Goal: Obtain resource: Obtain resource

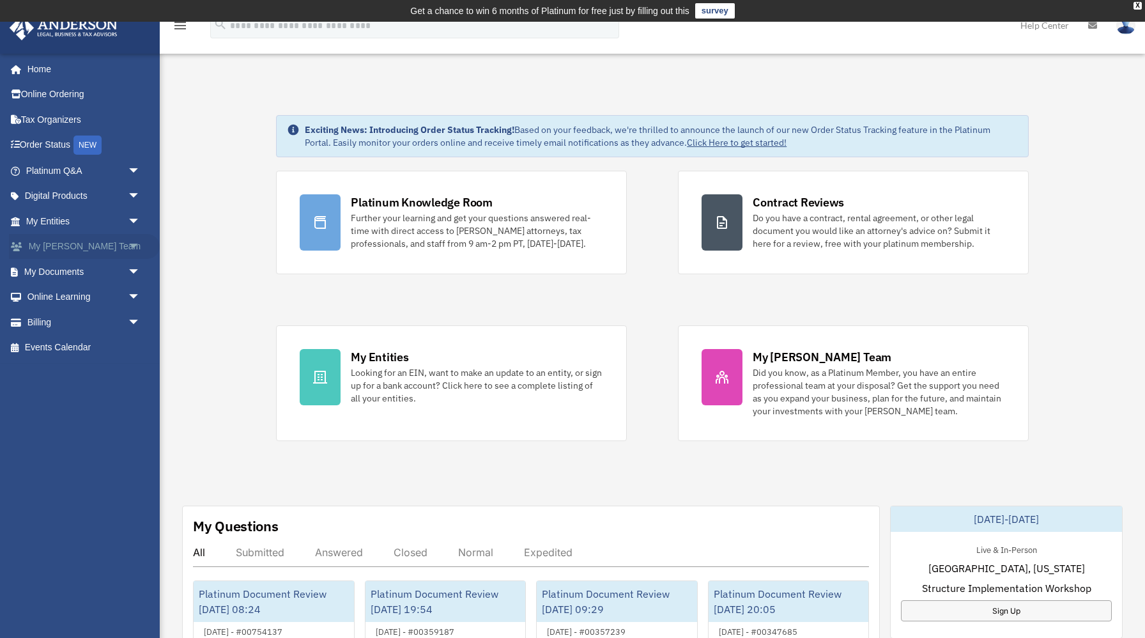
click at [135, 245] on span "arrow_drop_down" at bounding box center [141, 247] width 26 height 26
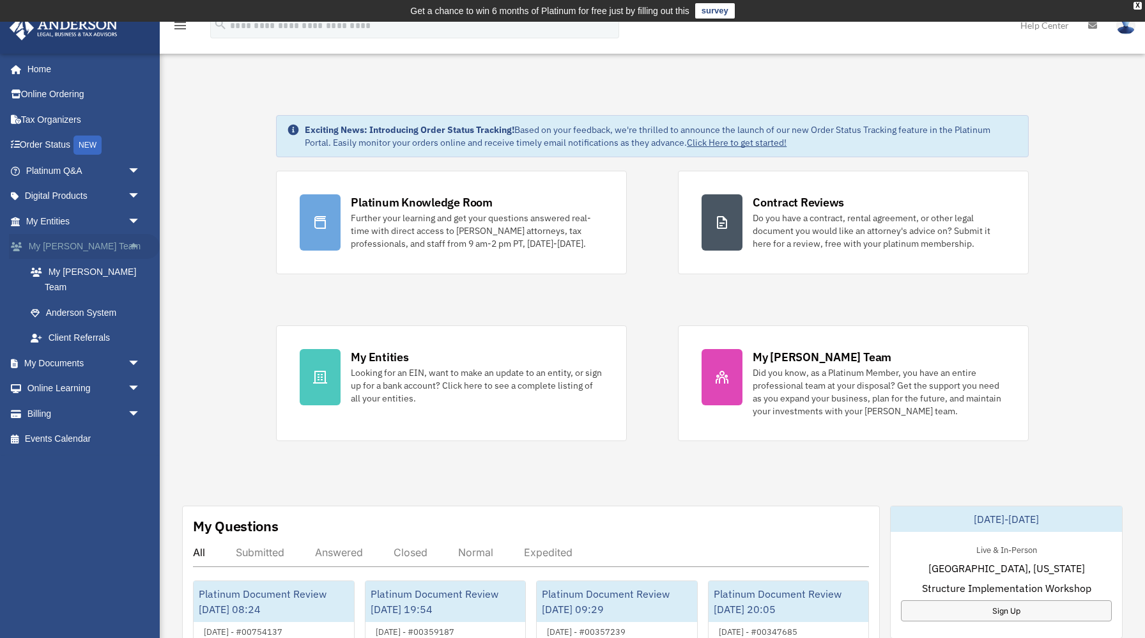
click at [135, 245] on span "arrow_drop_up" at bounding box center [141, 247] width 26 height 26
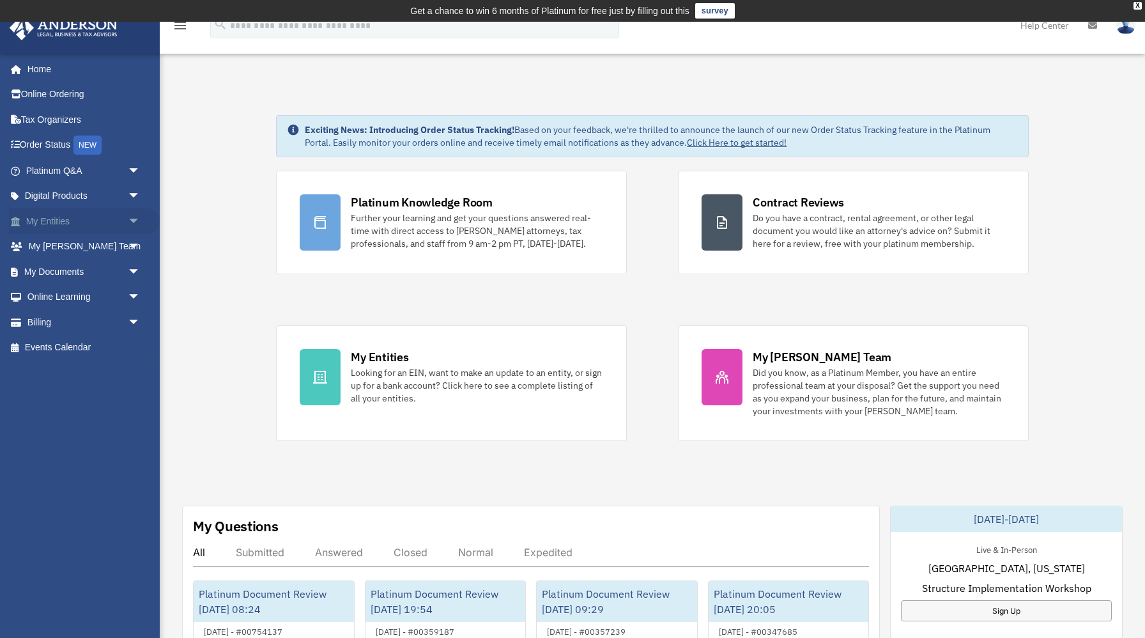
click at [135, 226] on span "arrow_drop_down" at bounding box center [141, 221] width 26 height 26
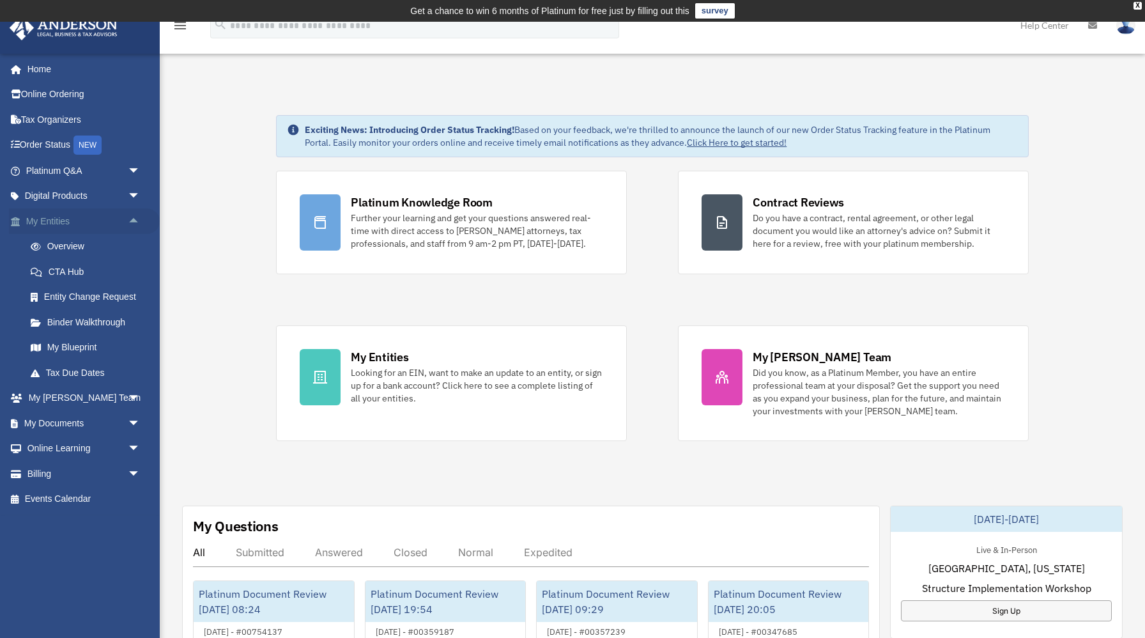
click at [135, 226] on span "arrow_drop_up" at bounding box center [141, 221] width 26 height 26
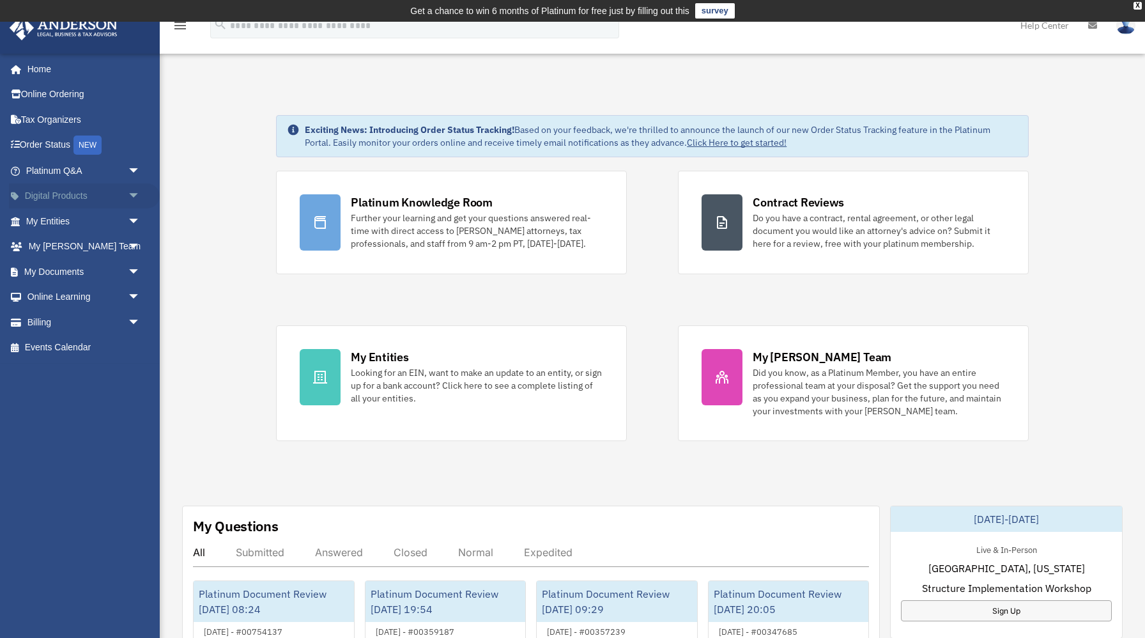
click at [137, 199] on span "arrow_drop_down" at bounding box center [141, 196] width 26 height 26
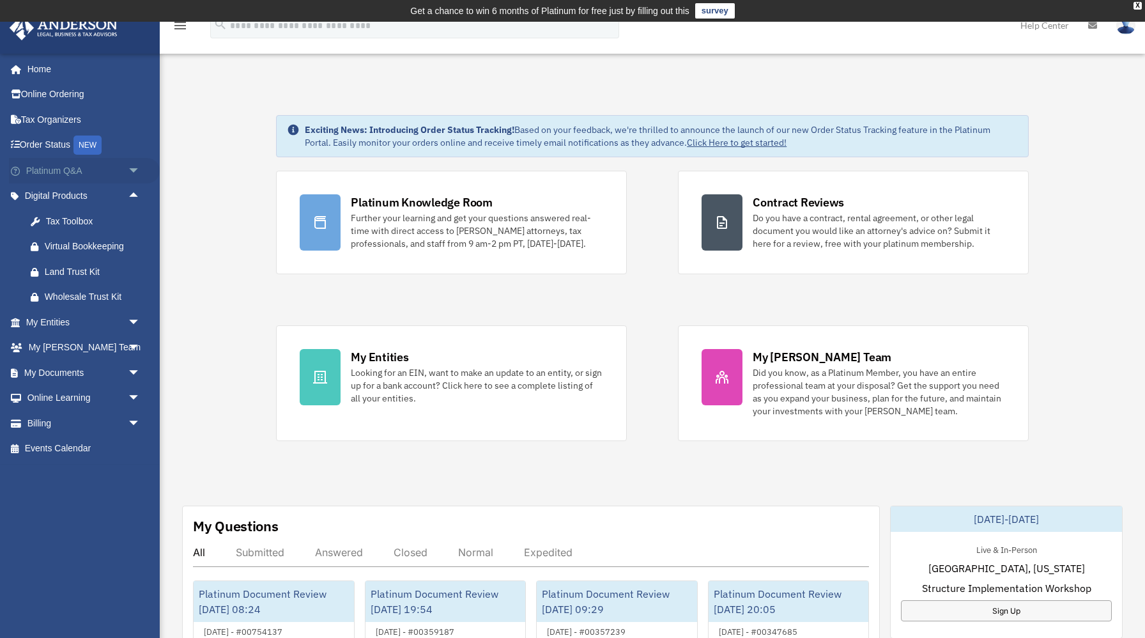
click at [135, 171] on span "arrow_drop_down" at bounding box center [141, 171] width 26 height 26
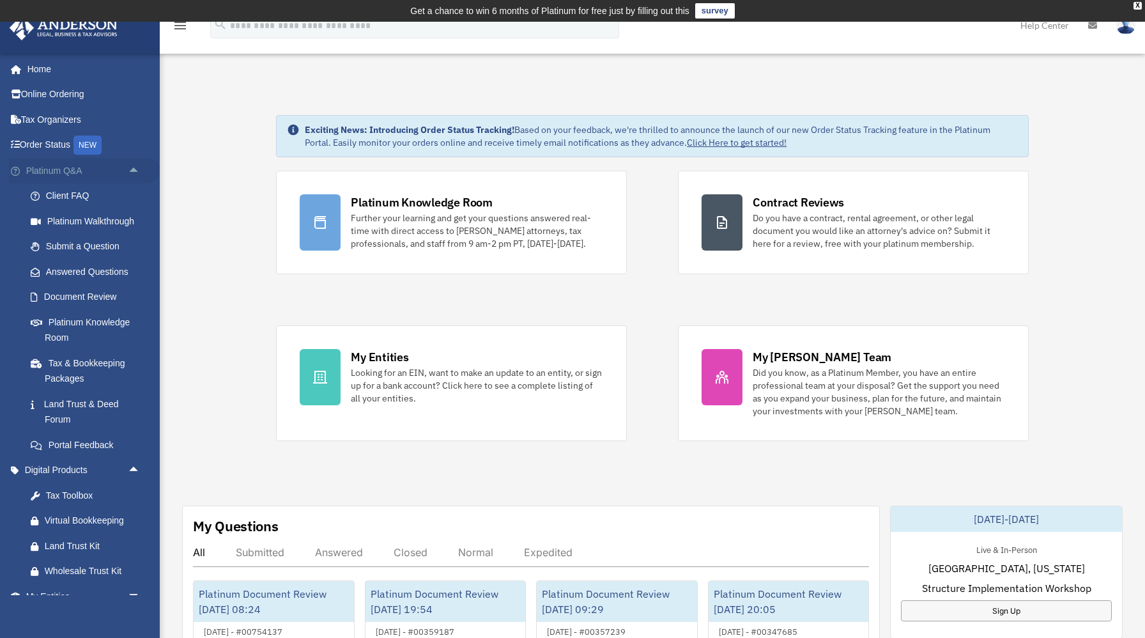
click at [135, 175] on span "arrow_drop_up" at bounding box center [141, 171] width 26 height 26
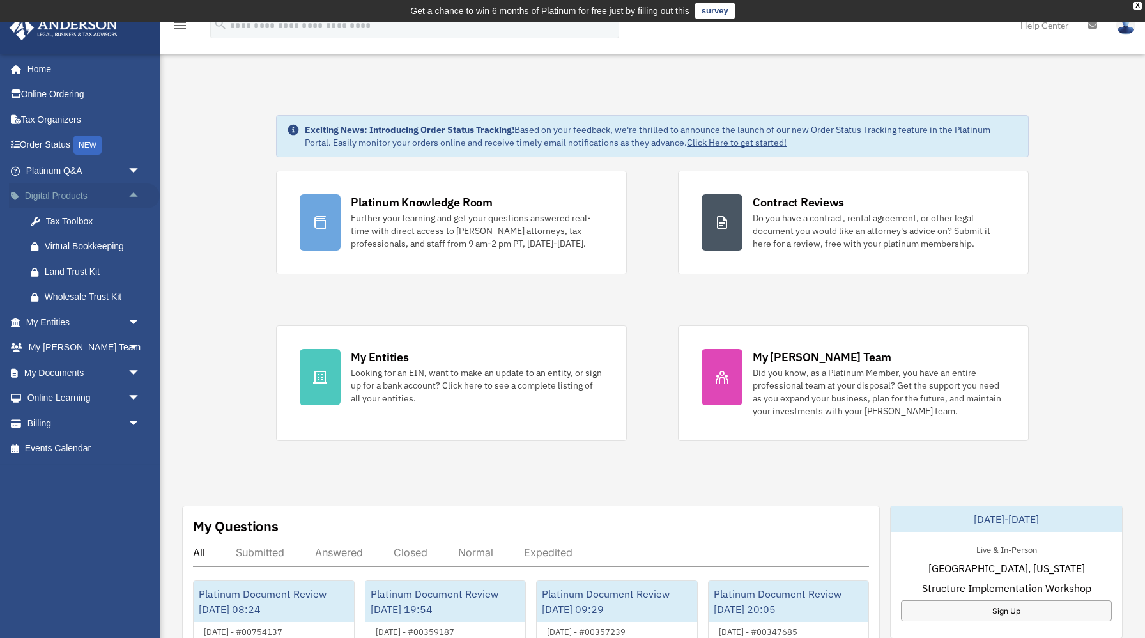
click at [132, 194] on span "arrow_drop_up" at bounding box center [141, 196] width 26 height 26
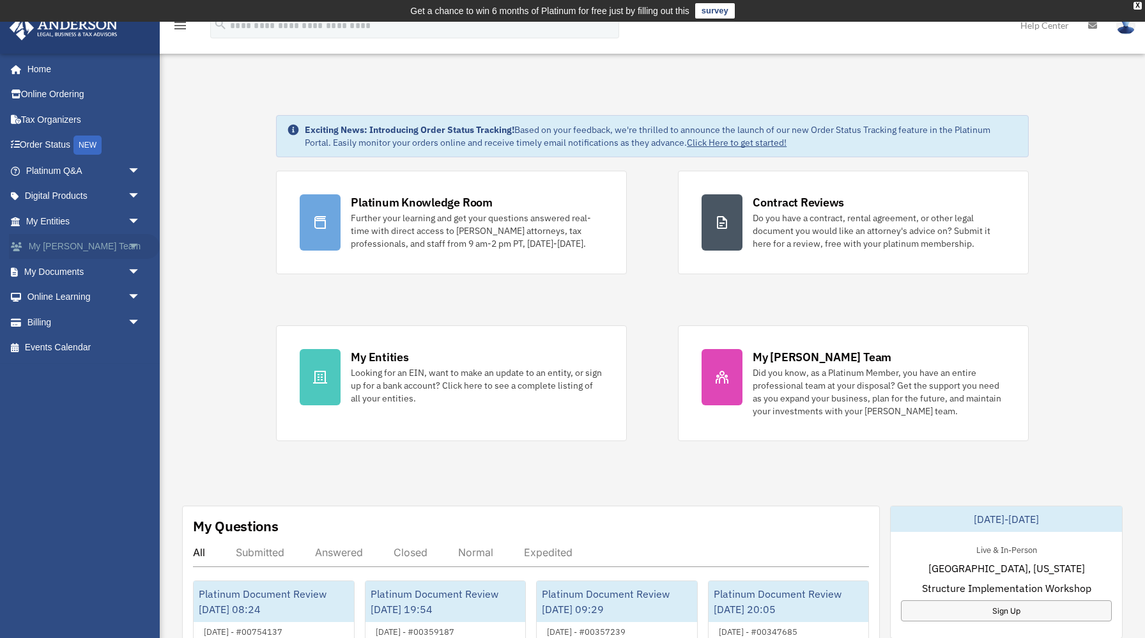
click at [135, 245] on span "arrow_drop_down" at bounding box center [141, 247] width 26 height 26
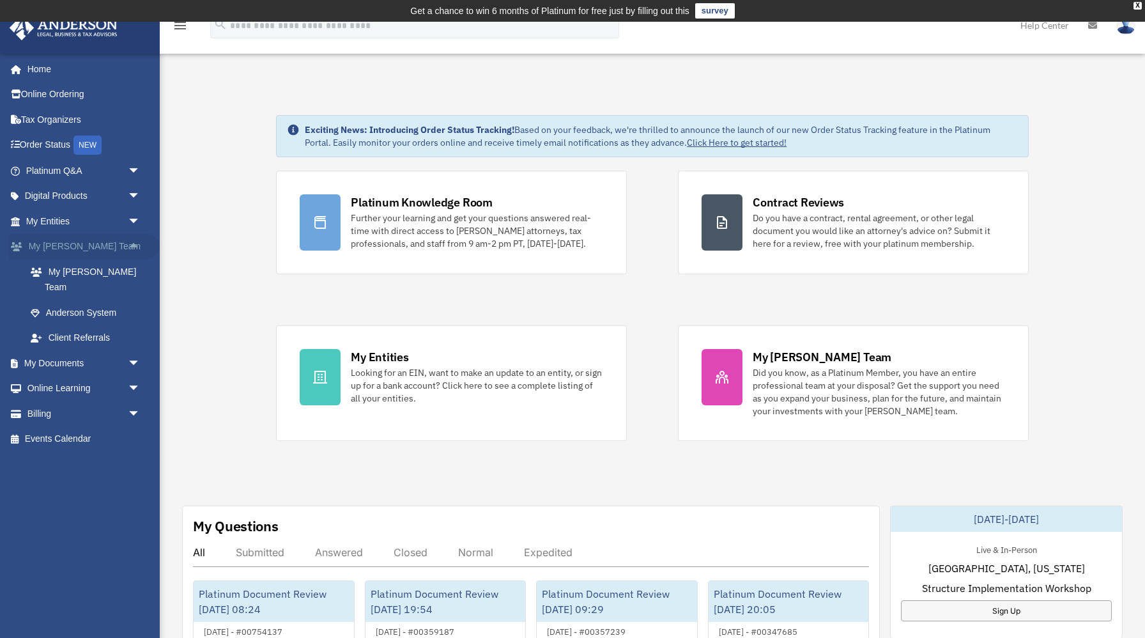
click at [135, 245] on span "arrow_drop_up" at bounding box center [141, 247] width 26 height 26
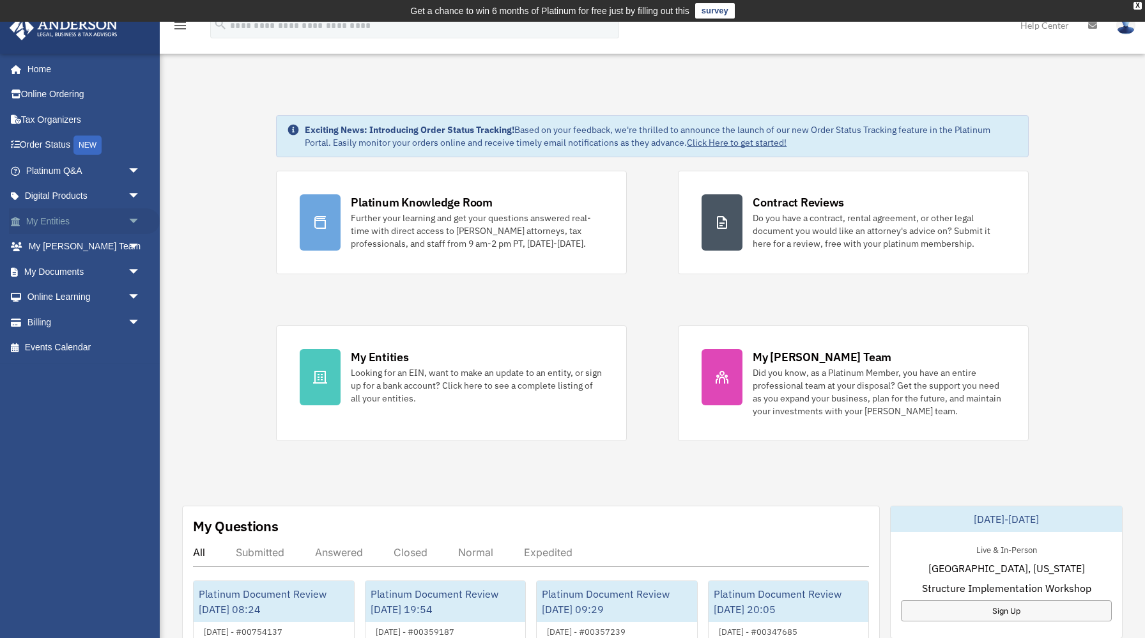
click at [137, 223] on span "arrow_drop_down" at bounding box center [141, 221] width 26 height 26
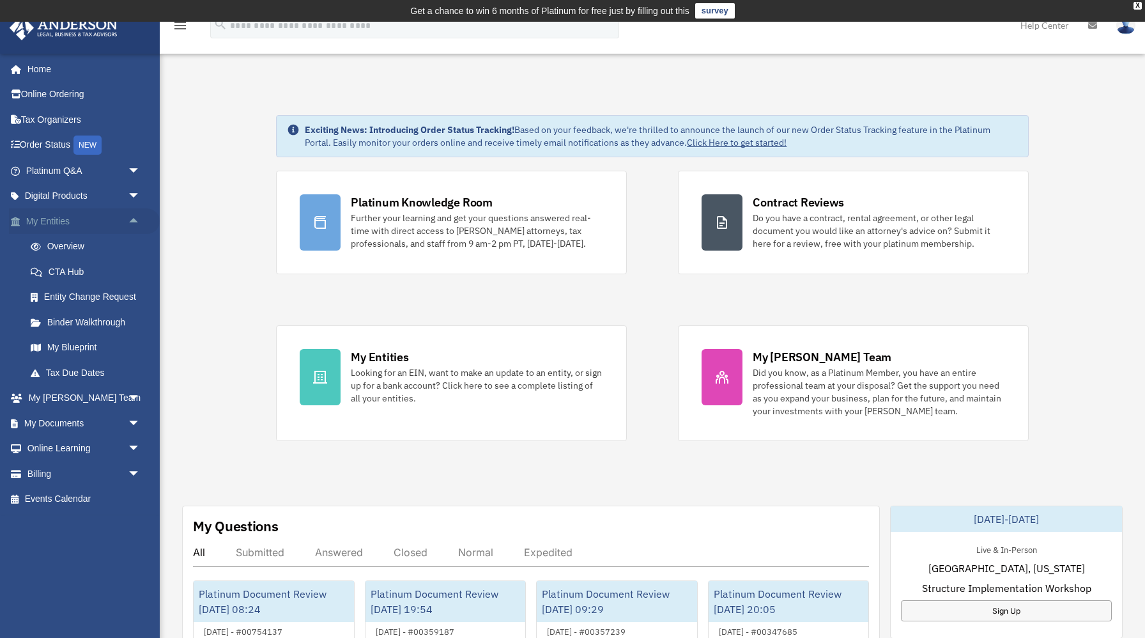
click at [137, 223] on span "arrow_drop_up" at bounding box center [141, 221] width 26 height 26
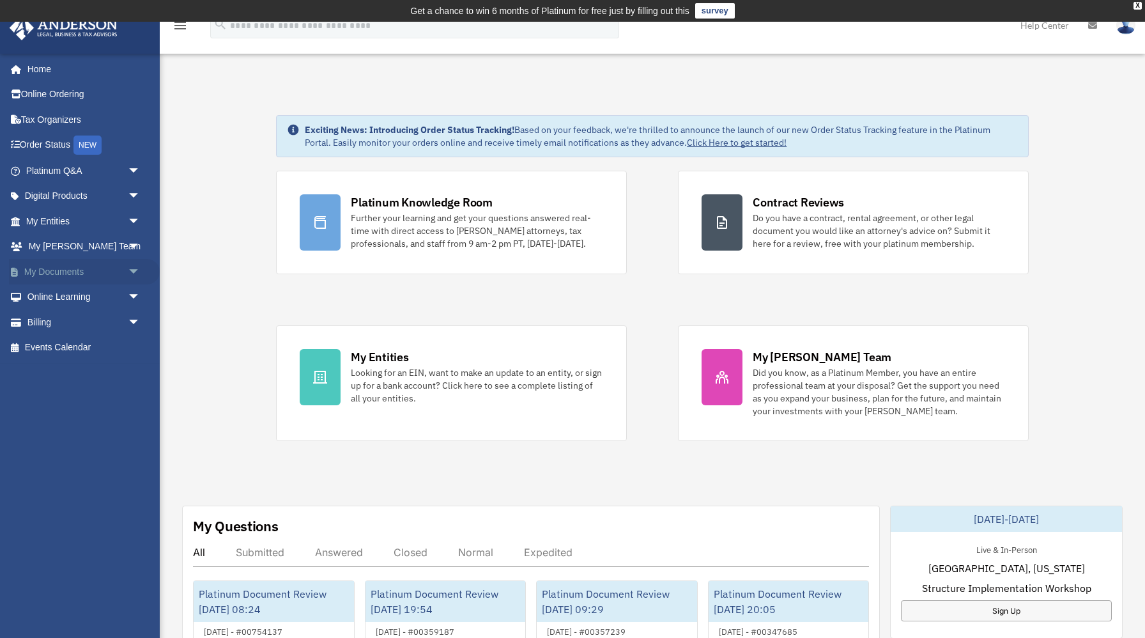
click at [134, 277] on span "arrow_drop_down" at bounding box center [141, 272] width 26 height 26
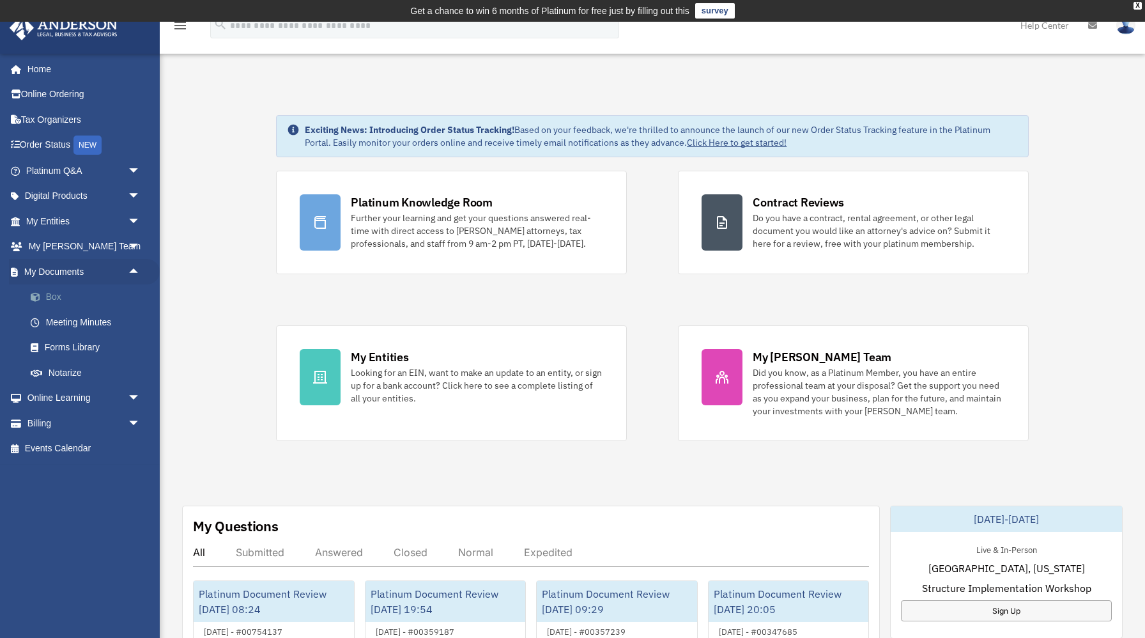
click at [58, 296] on link "Box" at bounding box center [89, 297] width 142 height 26
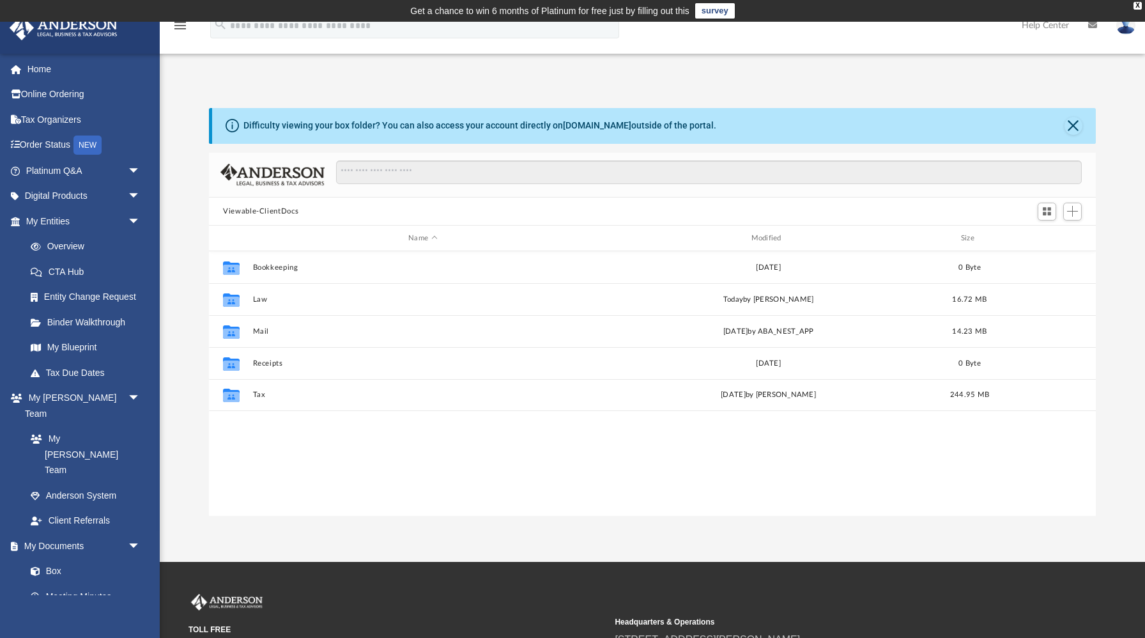
scroll to position [290, 886]
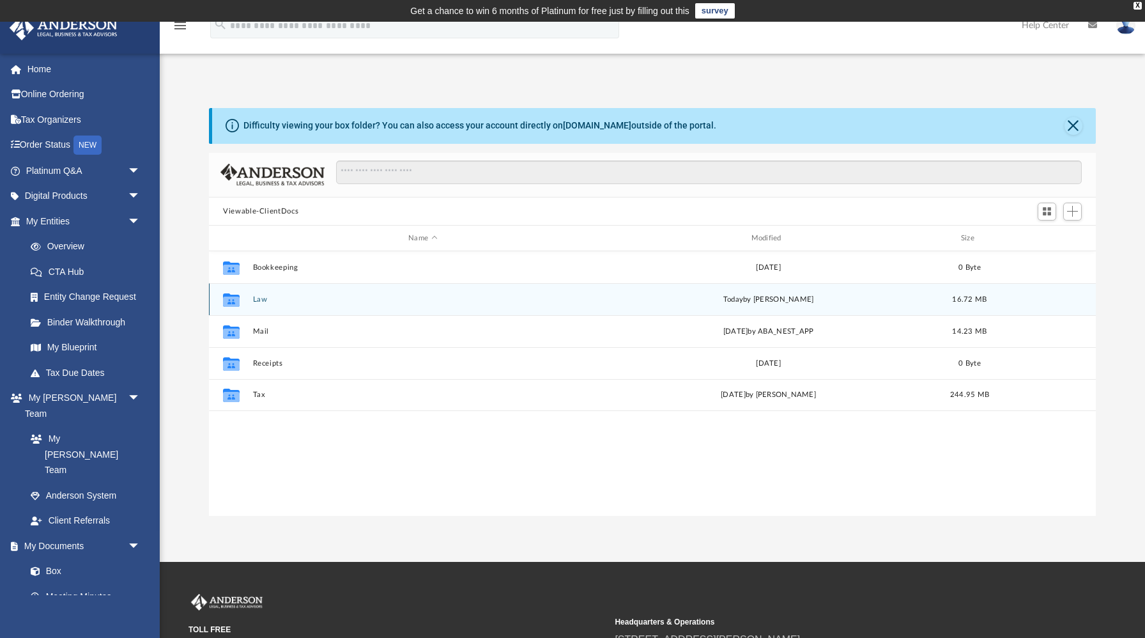
click at [263, 304] on div "Collaborated Folder Law [DATE] by [PERSON_NAME] 16.72 MB" at bounding box center [652, 299] width 887 height 32
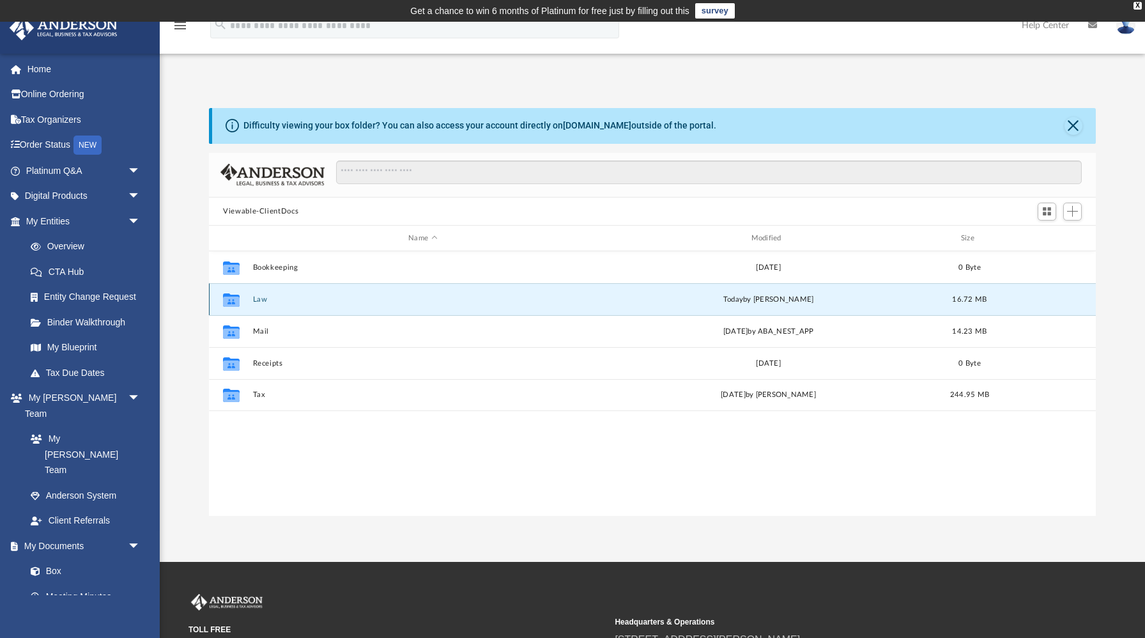
click at [262, 303] on div "Collaborated Folder Law [DATE] by [PERSON_NAME] 16.72 MB" at bounding box center [652, 299] width 887 height 32
click at [260, 298] on button "Law" at bounding box center [423, 299] width 340 height 8
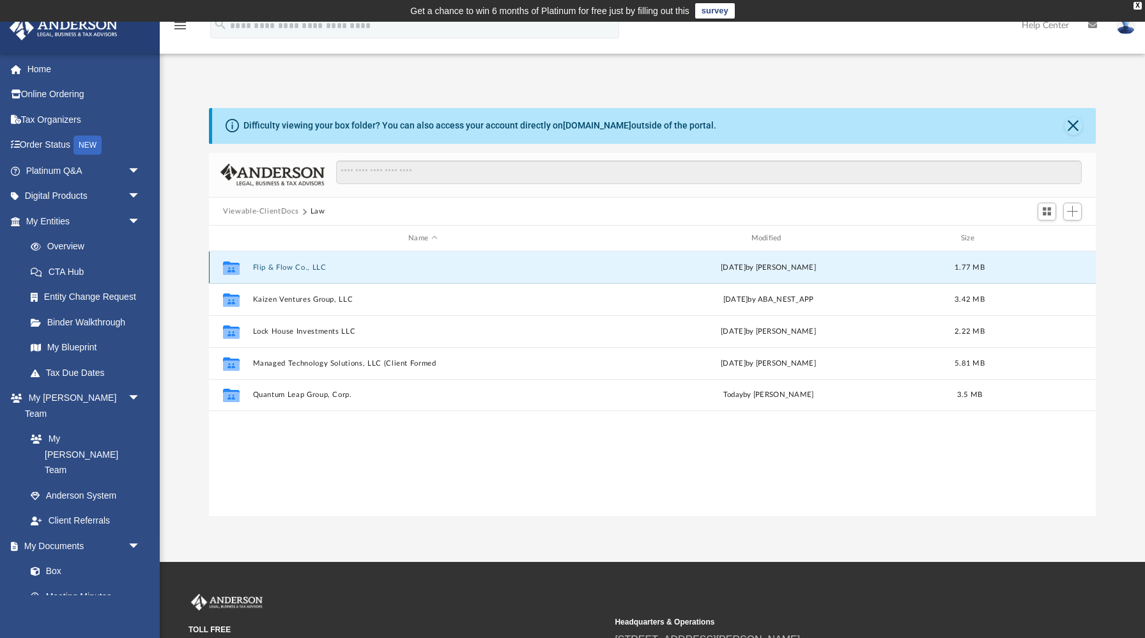
click at [291, 269] on button "Flip & Flow Co., LLC" at bounding box center [423, 267] width 340 height 8
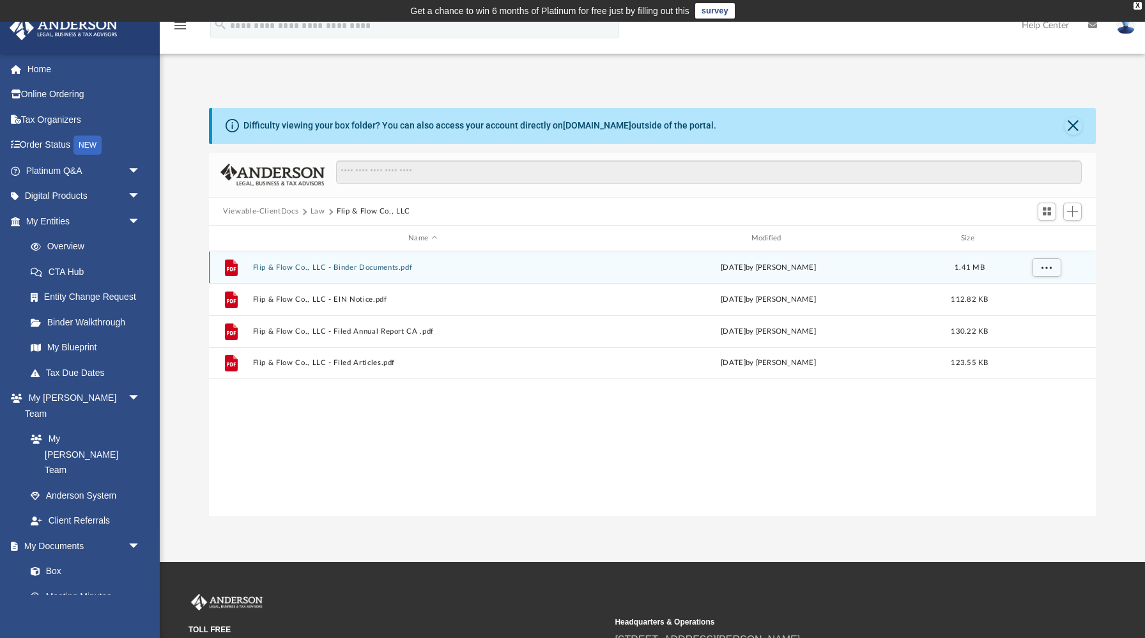
click at [309, 267] on button "Flip & Flow Co., LLC - Binder Documents.pdf" at bounding box center [423, 267] width 340 height 8
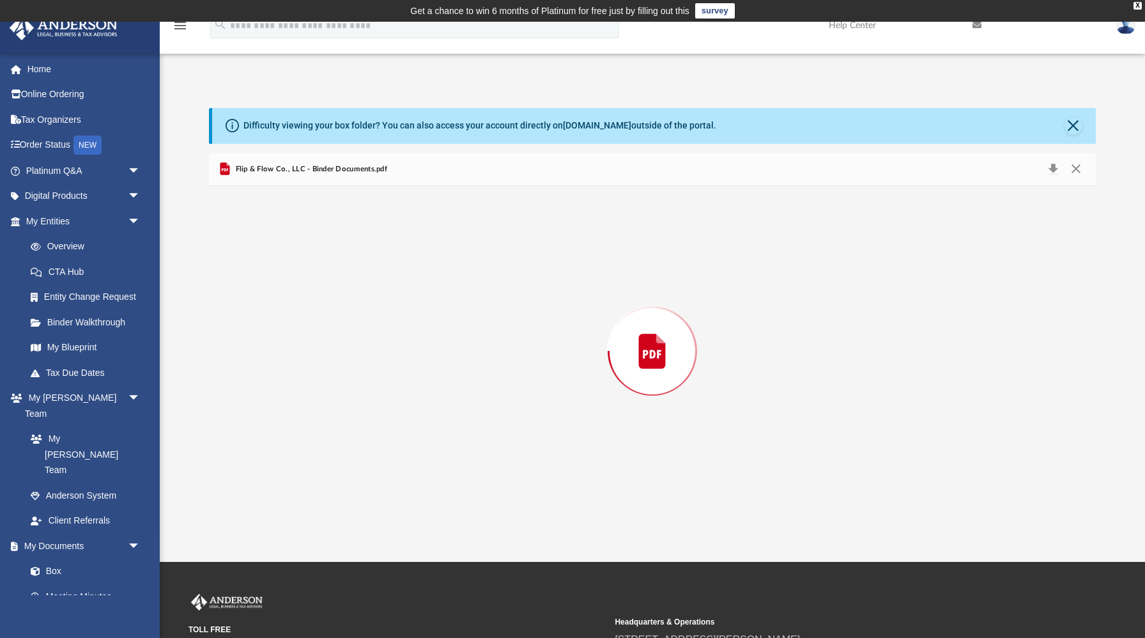
click at [309, 267] on div "Preview" at bounding box center [652, 351] width 887 height 330
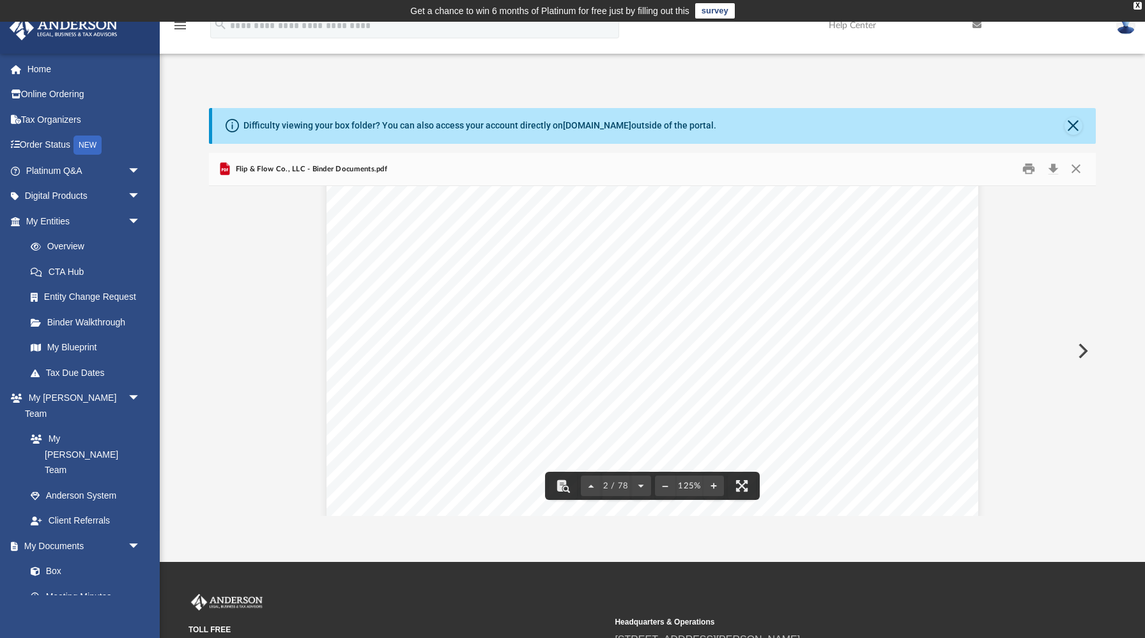
drag, startPoint x: 899, startPoint y: 356, endPoint x: 737, endPoint y: 344, distance: 162.7
click at [737, 344] on div "Overview of Flip & Flow Co., LLC Entity Formation Information State of Organiza…" at bounding box center [653, 549] width 652 height 843
drag, startPoint x: 594, startPoint y: 354, endPoint x: 618, endPoint y: 358, distance: 23.9
click at [618, 358] on span "3225 McLeod Drive, Suite 100, Las Vegas, Nevada 89121" at bounding box center [733, 354] width 276 height 13
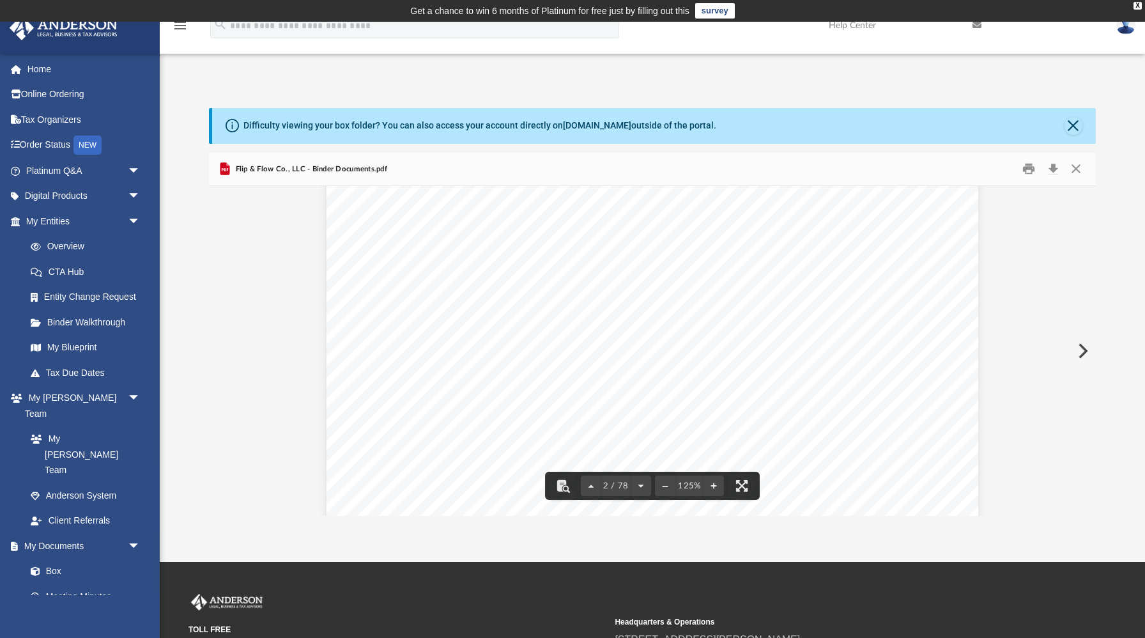
drag, startPoint x: 594, startPoint y: 251, endPoint x: 626, endPoint y: 262, distance: 33.1
click at [626, 262] on div "Overview of Flip & Flow Co., LLC Entity Formation Information State of Organiza…" at bounding box center [653, 449] width 652 height 843
click at [624, 256] on span "3225 McLeod Drive, Suite 100, Las Vegas, Nevada 89121" at bounding box center [733, 254] width 276 height 13
click at [602, 254] on span "3225 McLeod Drive, Suite 100, Las Vegas, Nevada 89121" at bounding box center [733, 254] width 276 height 13
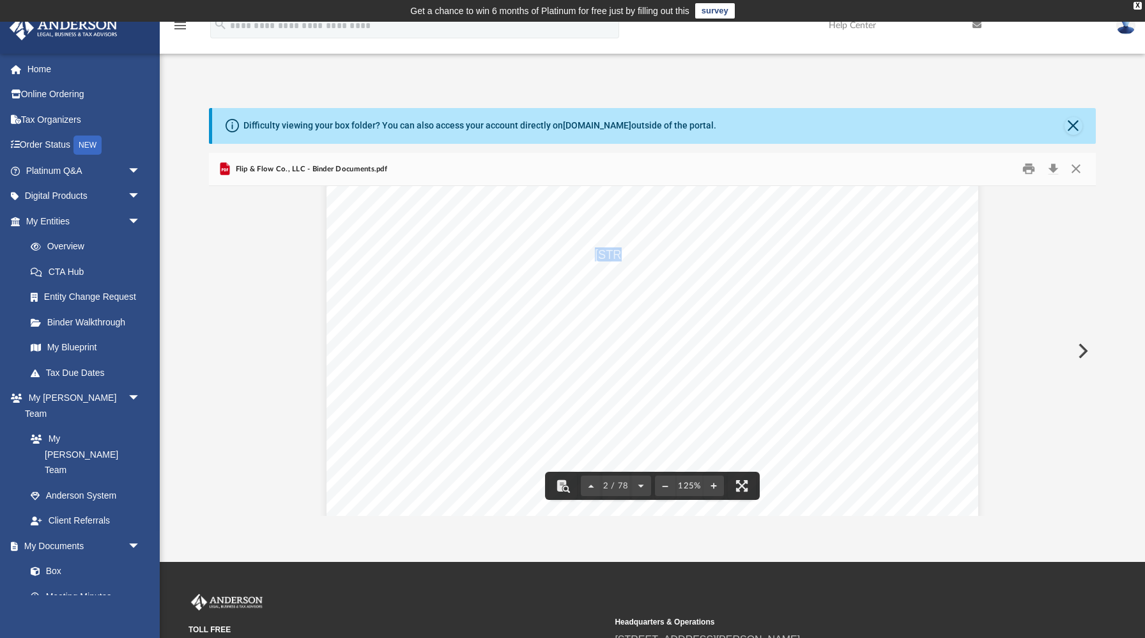
click at [602, 254] on span "3225 McLeod Drive, Suite 100, Las Vegas, Nevada 89121" at bounding box center [733, 254] width 276 height 13
click at [608, 256] on span "3225 McLeod Drive, Suite 100, Las Vegas, Nevada 89121" at bounding box center [733, 254] width 276 height 13
drag, startPoint x: 597, startPoint y: 252, endPoint x: 894, endPoint y: 254, distance: 296.5
click at [871, 254] on span "3225 McLeod Drive, Suite 100, Las Vegas, Nevada 89121" at bounding box center [733, 254] width 276 height 13
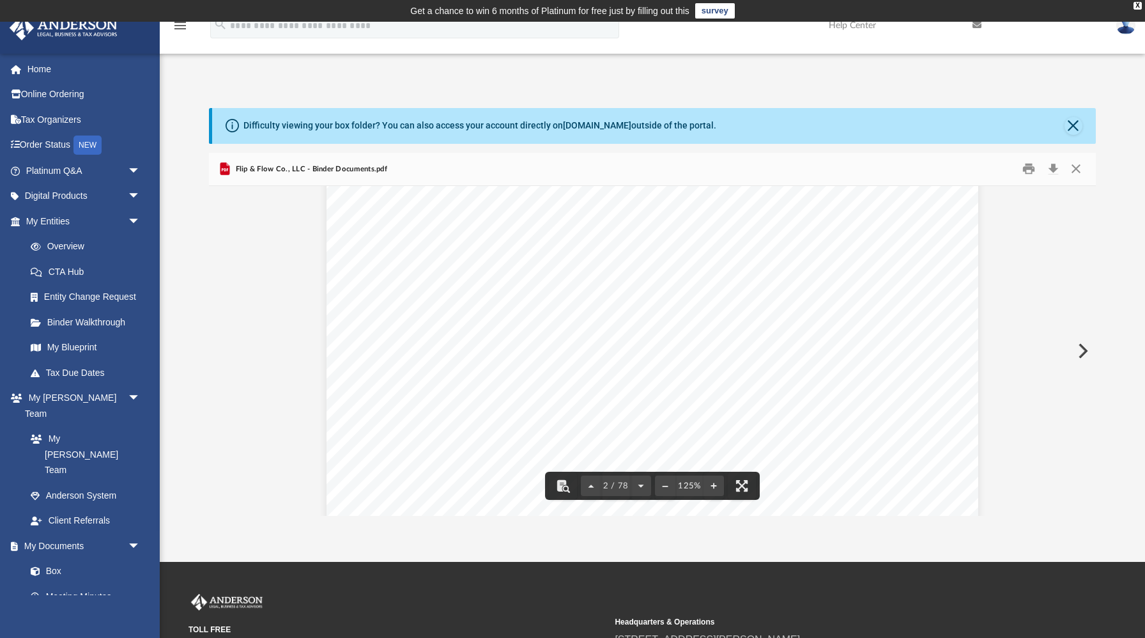
drag, startPoint x: 907, startPoint y: 234, endPoint x: 874, endPoint y: 234, distance: 32.6
click at [874, 234] on div "Overview of Flip & Flow Co., LLC Entity Formation Information State of Organiza…" at bounding box center [653, 567] width 652 height 843
click at [840, 309] on div "Overview of Flip & Flow Co., LLC Entity Formation Information State of Organiza…" at bounding box center [653, 567] width 652 height 843
drag, startPoint x: 568, startPoint y: 385, endPoint x: 526, endPoint y: 380, distance: 42.6
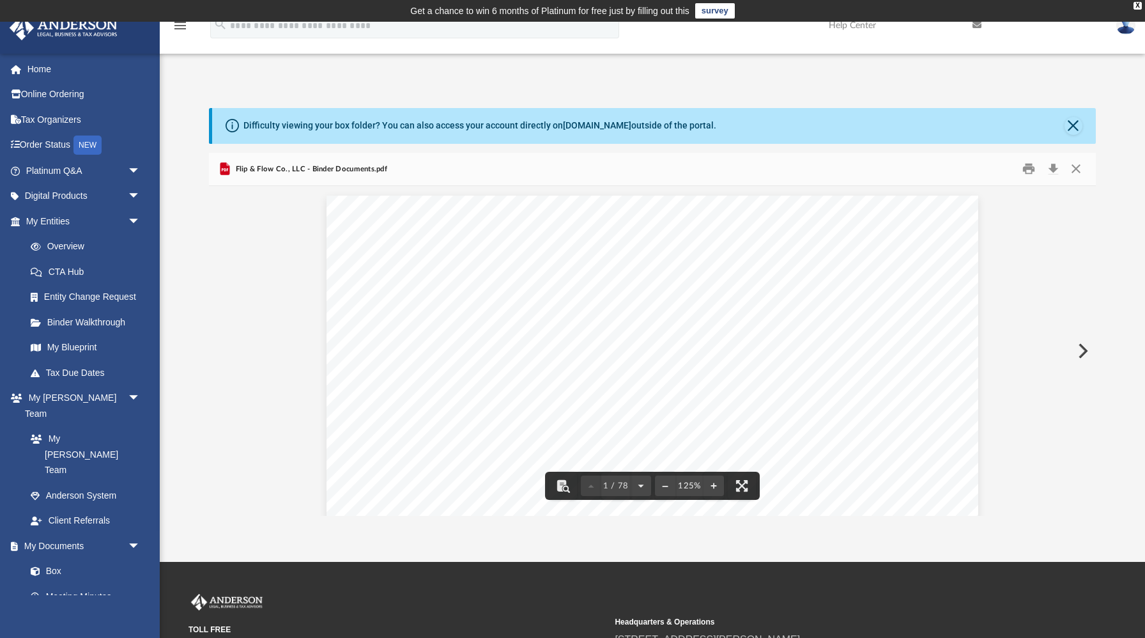
click at [526, 380] on div "Deshaun Foster and Kimberly Foster 375 Pepperdine Ct Fairfield , California 945…" at bounding box center [653, 617] width 652 height 843
drag, startPoint x: 462, startPoint y: 386, endPoint x: 565, endPoint y: 385, distance: 103.5
click at [565, 385] on span "Flip & Flow Co., LLC" at bounding box center [513, 387] width 105 height 12
drag, startPoint x: 596, startPoint y: 252, endPoint x: 893, endPoint y: 259, distance: 296.6
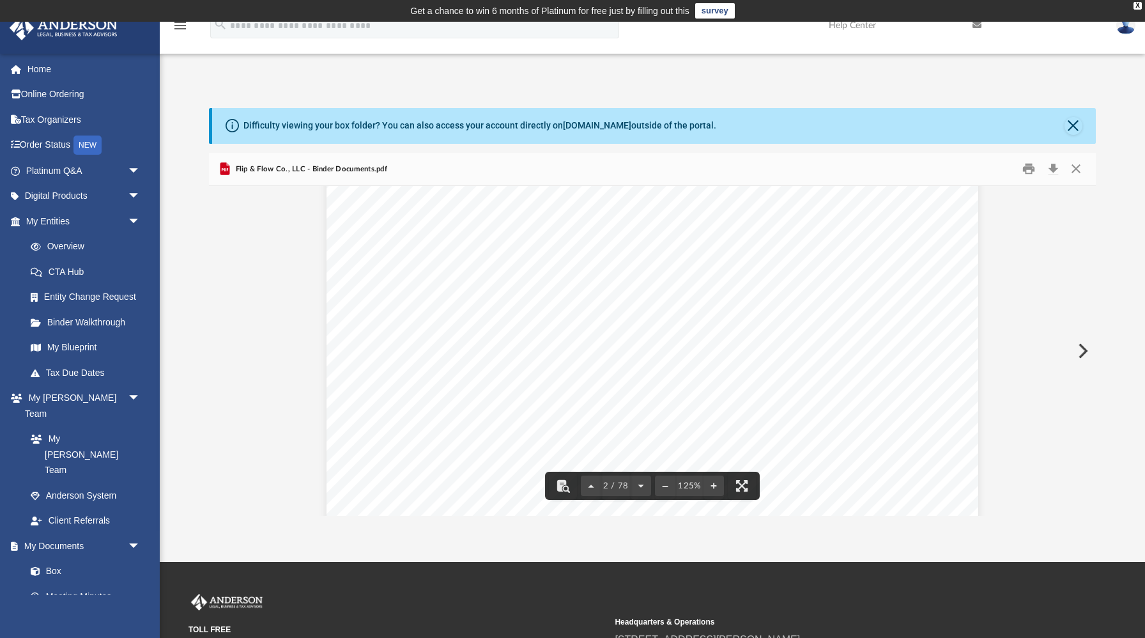
click at [871, 259] on span "3225 McLeod Drive, Suite 100, Las Vegas, Nevada 89121" at bounding box center [733, 255] width 276 height 13
